Goal: Check status: Verify the current state of an ongoing process or item

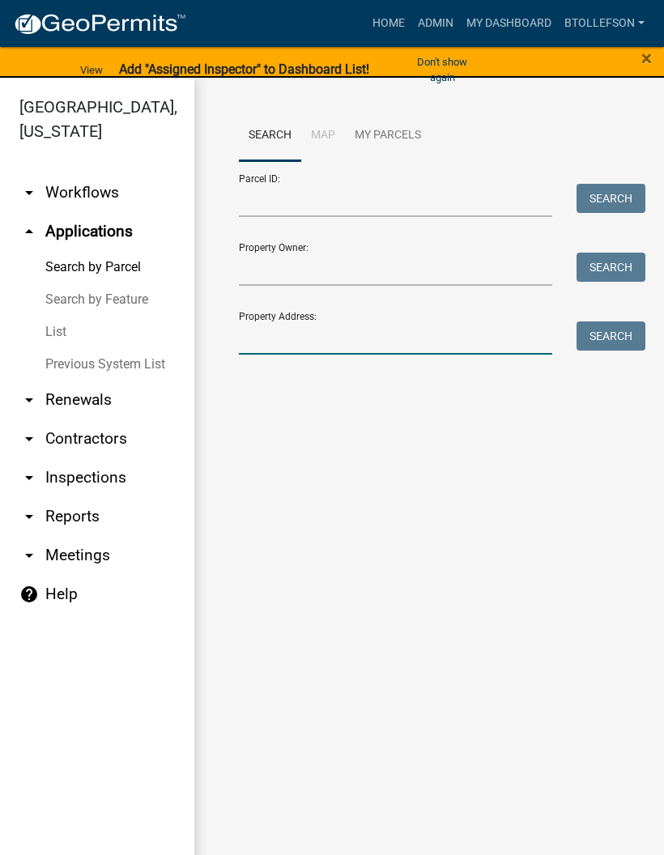
click at [378, 339] on input "Property Address:" at bounding box center [395, 337] width 313 height 33
click at [431, 321] on input "Property Address:" at bounding box center [395, 337] width 313 height 33
type input "28445"
click at [606, 330] on button "Search" at bounding box center [610, 335] width 69 height 29
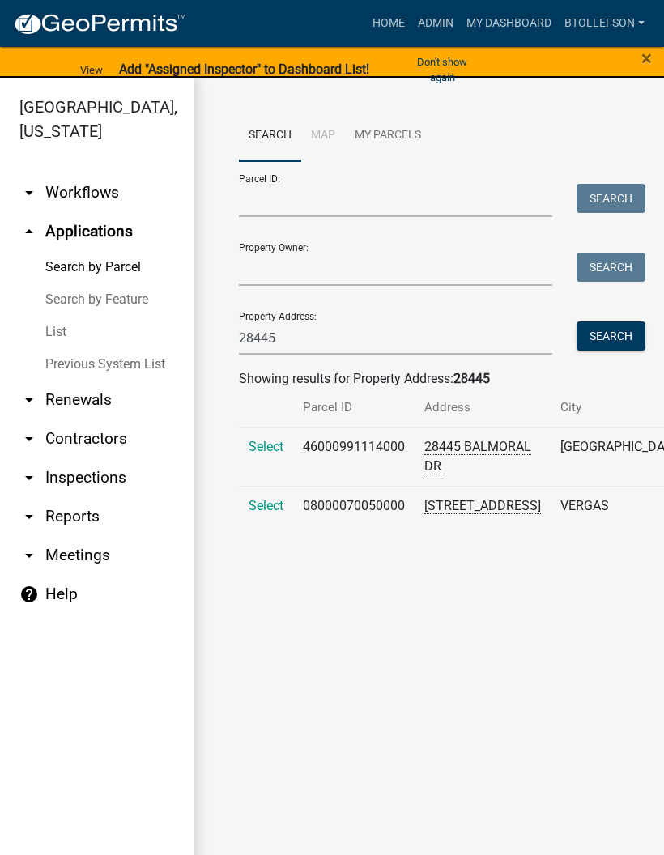
click at [265, 513] on span "Select" at bounding box center [265, 505] width 35 height 15
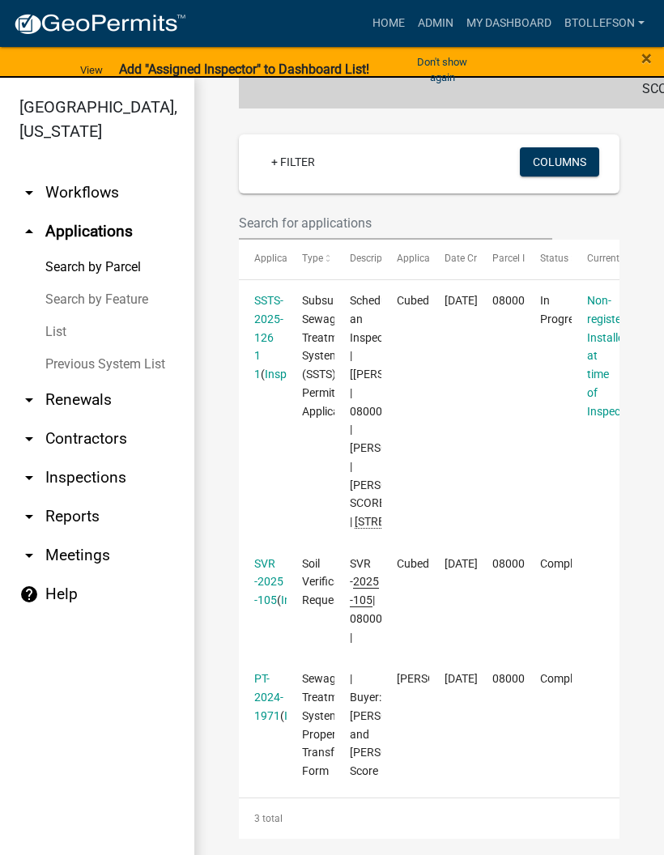
scroll to position [414, 0]
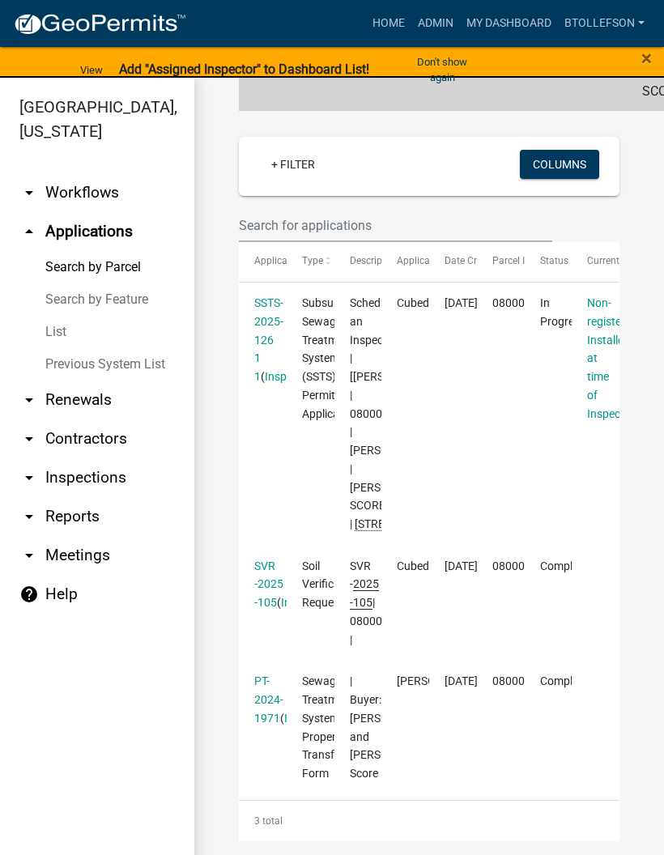
click at [269, 370] on link "SSTS-2025-126 1 1" at bounding box center [268, 339] width 29 height 87
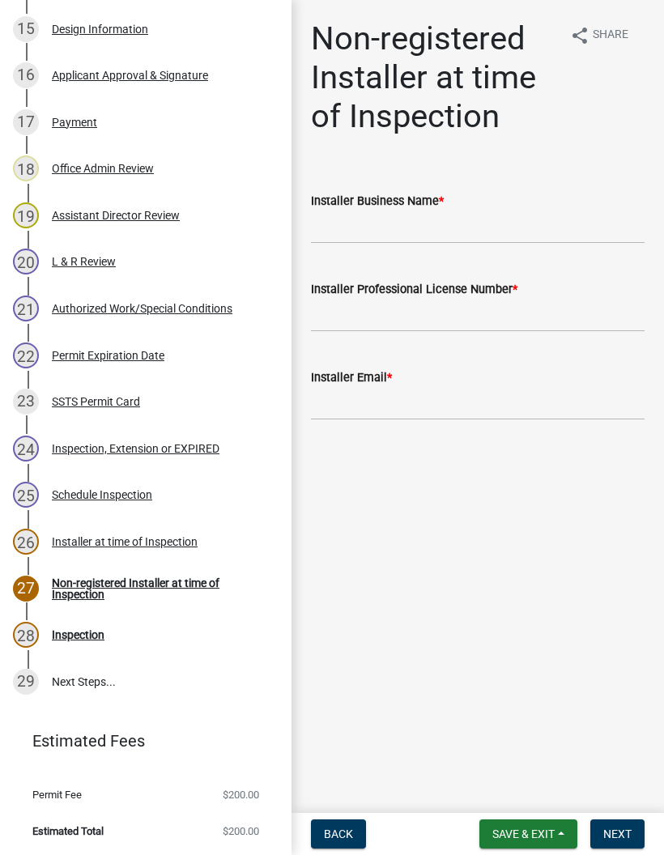
scroll to position [982, 0]
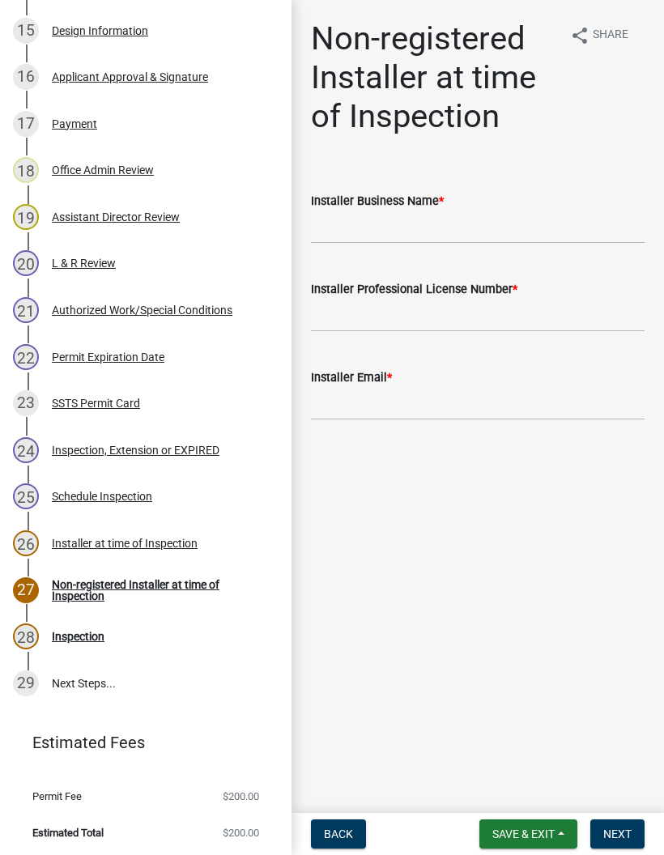
click at [125, 405] on div "SSTS Permit Card" at bounding box center [96, 402] width 88 height 11
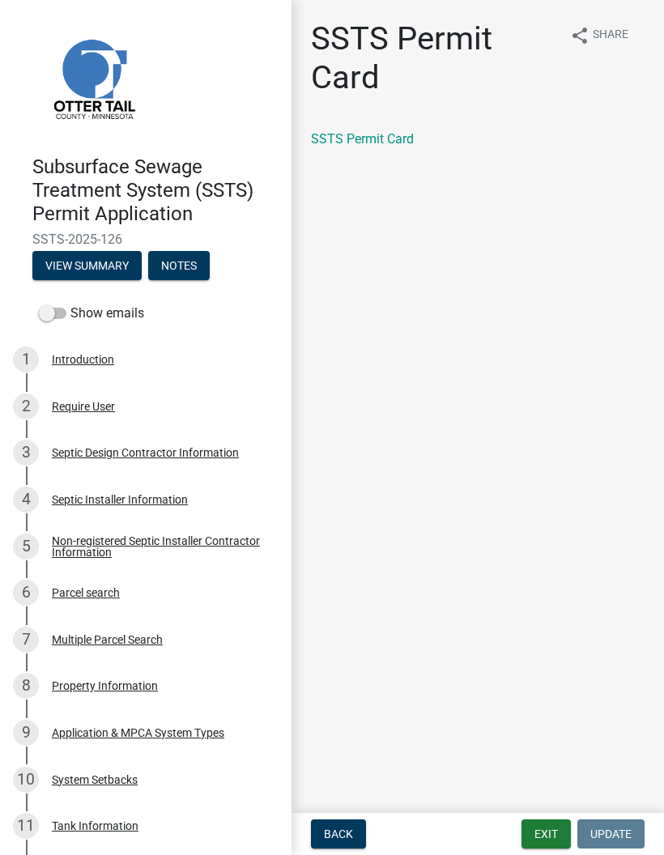
scroll to position [0, 0]
click at [113, 266] on button "View Summary" at bounding box center [86, 265] width 109 height 29
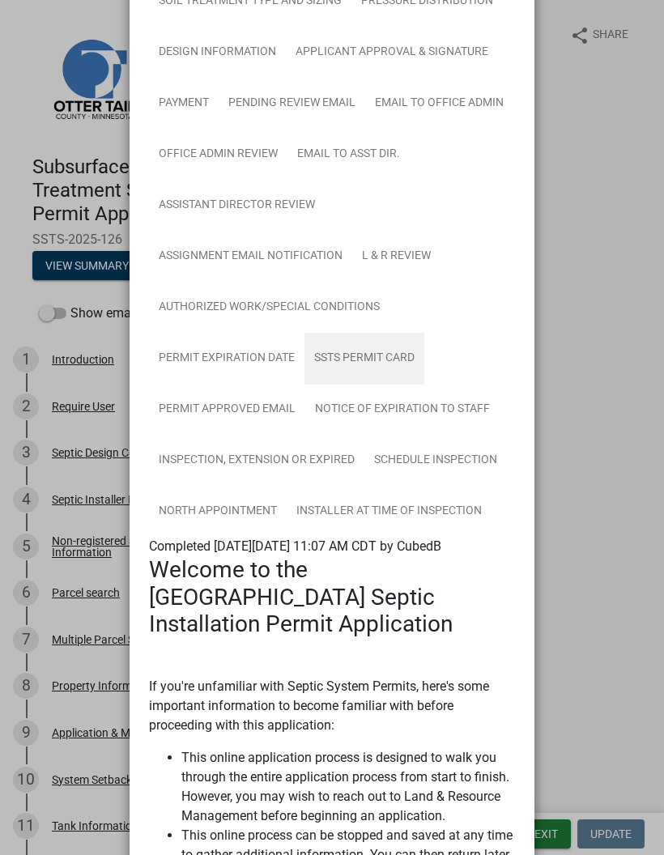
scroll to position [491, 0]
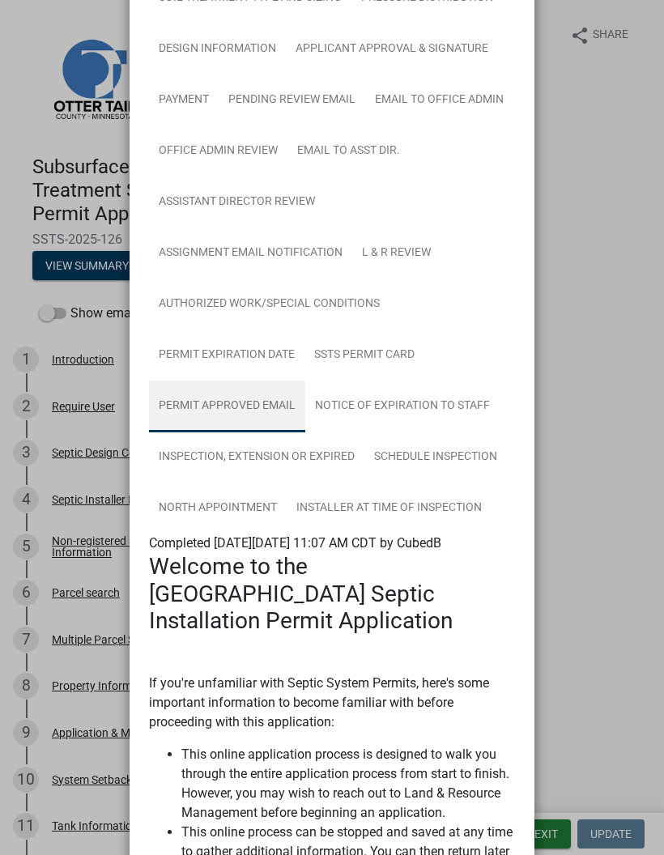
click at [251, 414] on link "Permit Approved Email" at bounding box center [227, 406] width 156 height 52
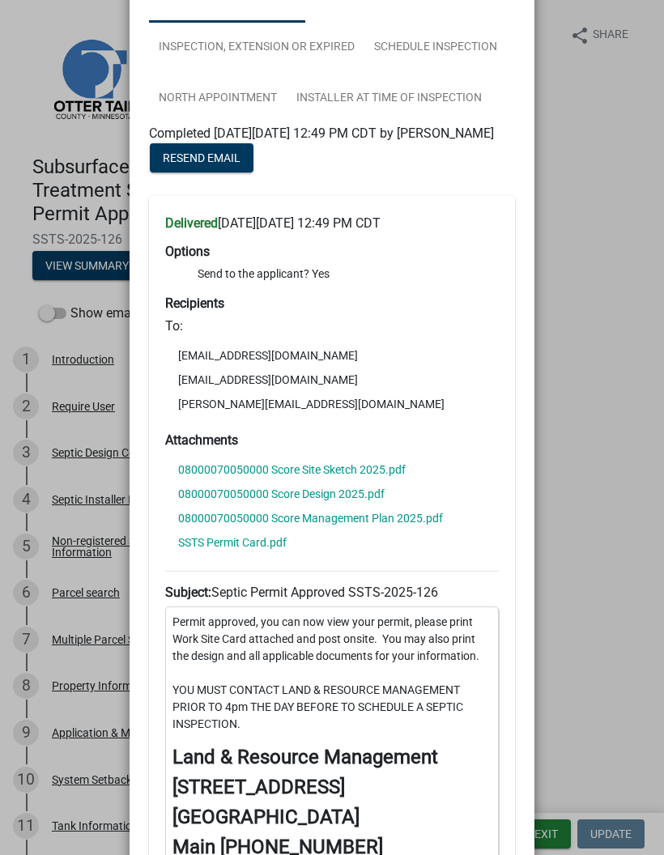
scroll to position [902, 0]
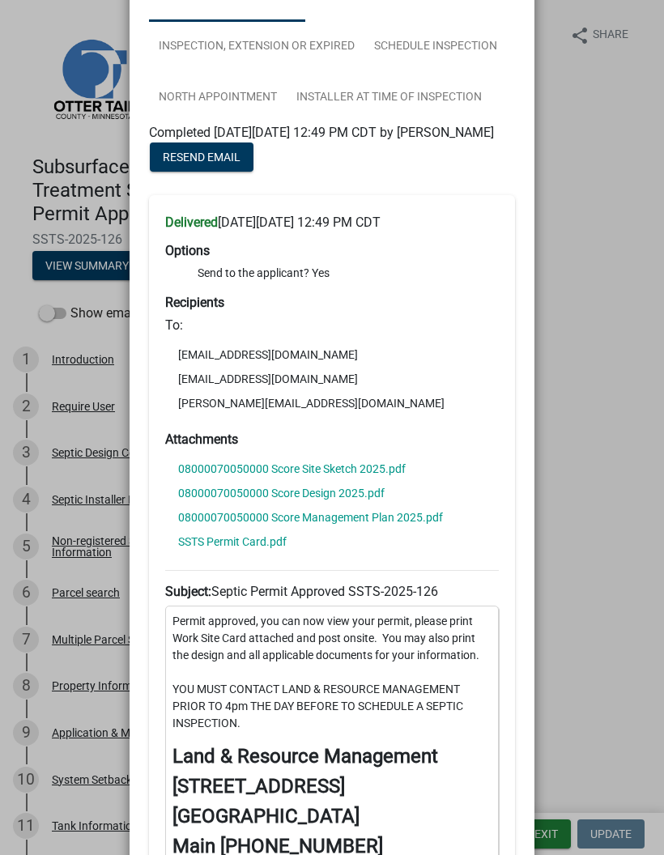
click at [258, 547] on link "SSTS Permit Card.pdf" at bounding box center [232, 541] width 108 height 11
